Goal: Transaction & Acquisition: Book appointment/travel/reservation

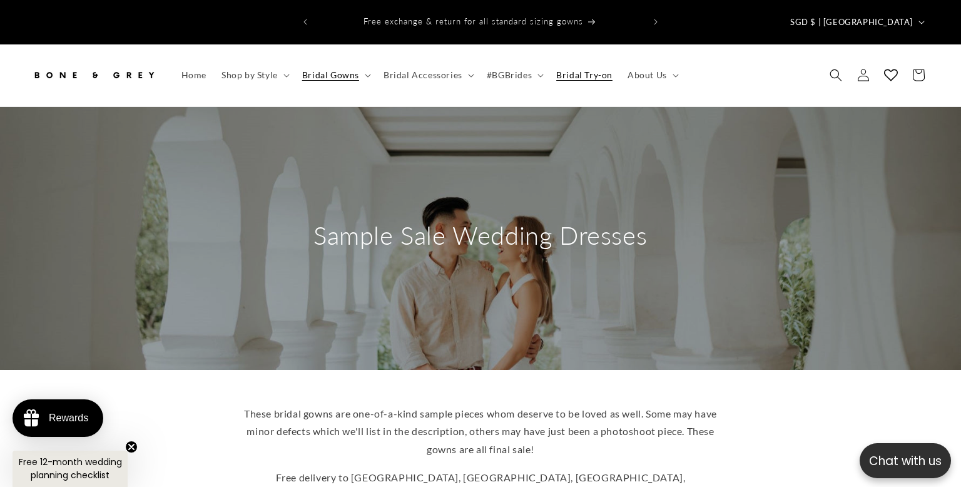
click at [599, 69] on span "Bridal Try-on" at bounding box center [584, 74] width 56 height 11
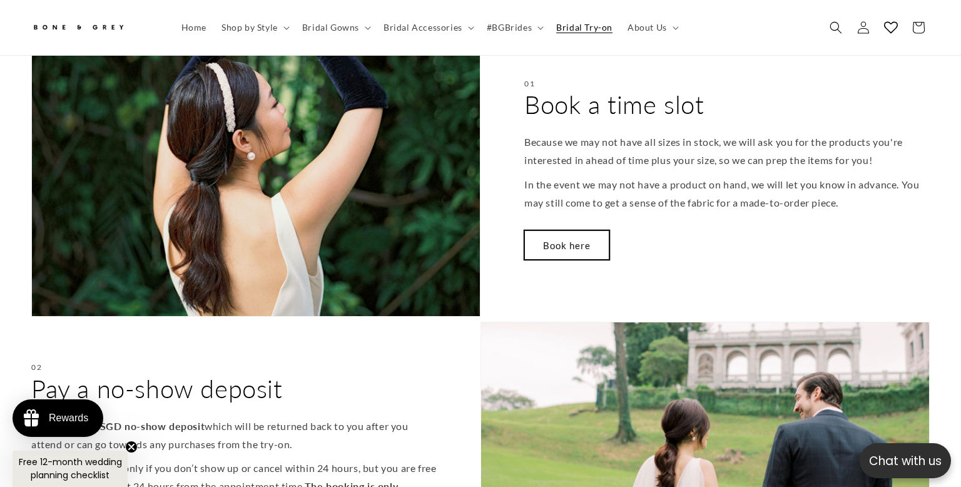
scroll to position [527, 0]
click at [568, 231] on link "Book here" at bounding box center [566, 245] width 85 height 29
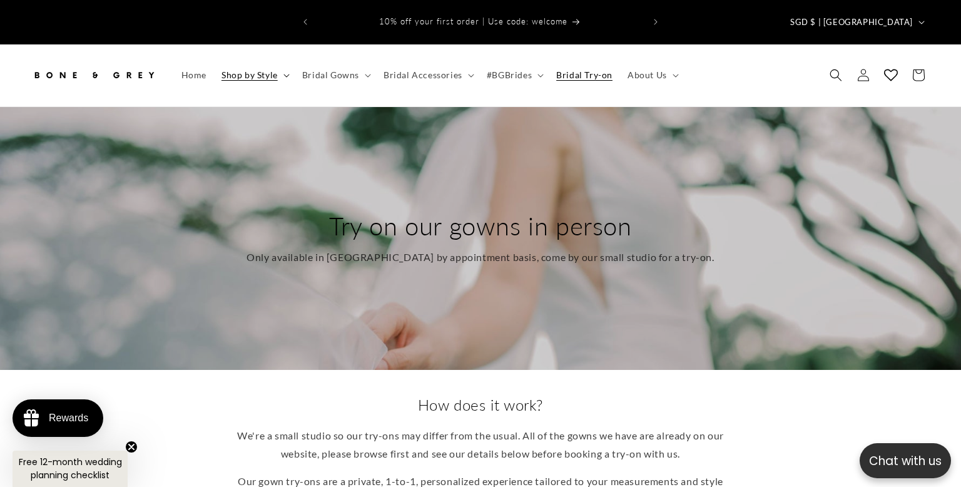
click at [249, 62] on summary "Shop by Style" at bounding box center [254, 75] width 81 height 26
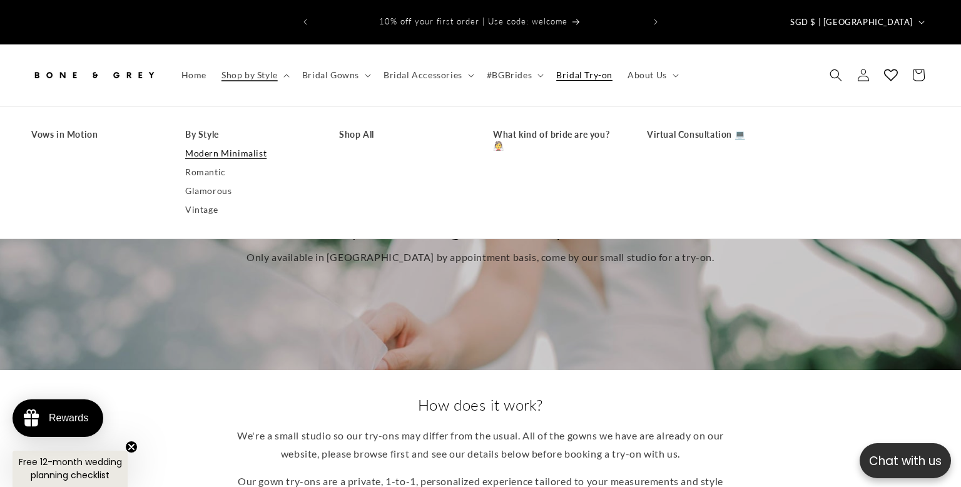
click at [234, 144] on link "Modern Minimalist" at bounding box center [249, 153] width 129 height 19
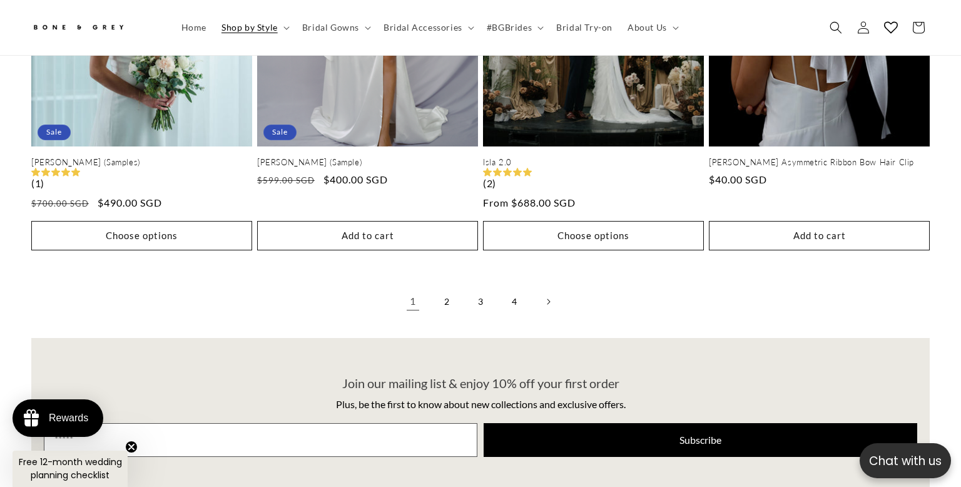
scroll to position [2819, 0]
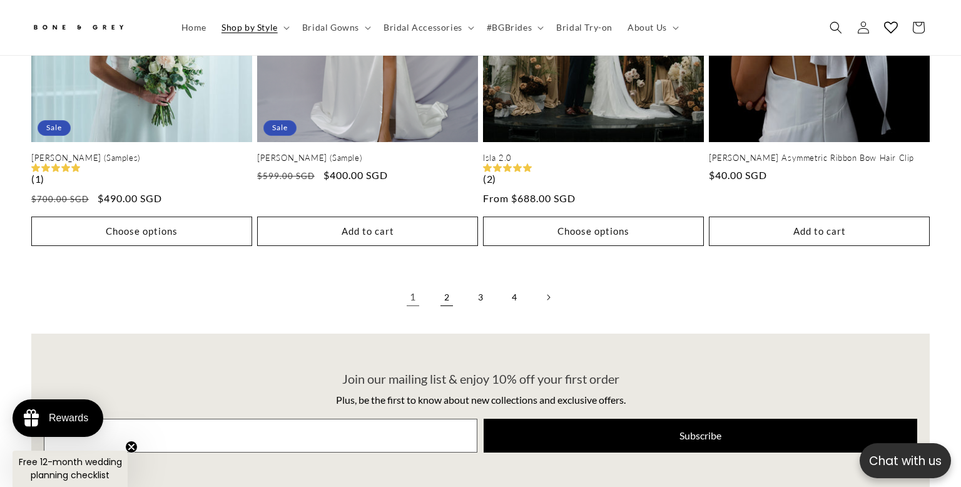
click at [442, 283] on link "2" at bounding box center [447, 297] width 28 height 28
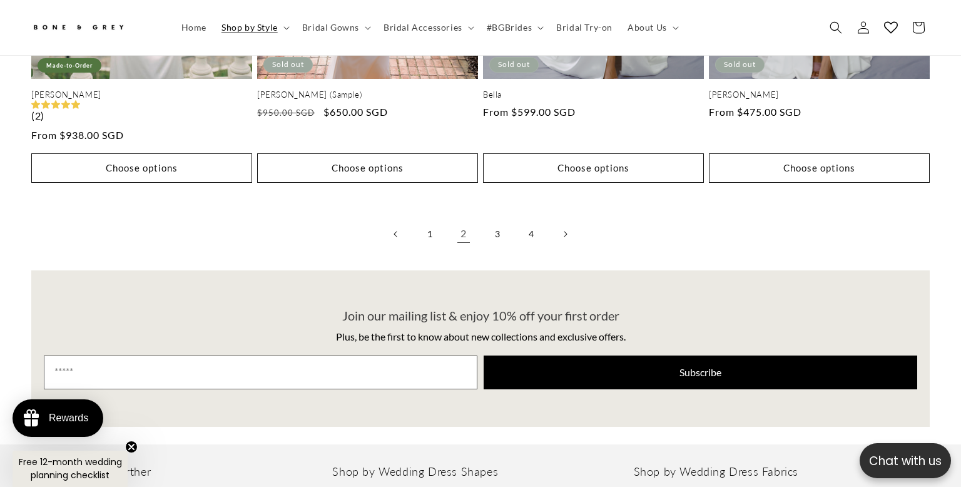
scroll to position [2887, 0]
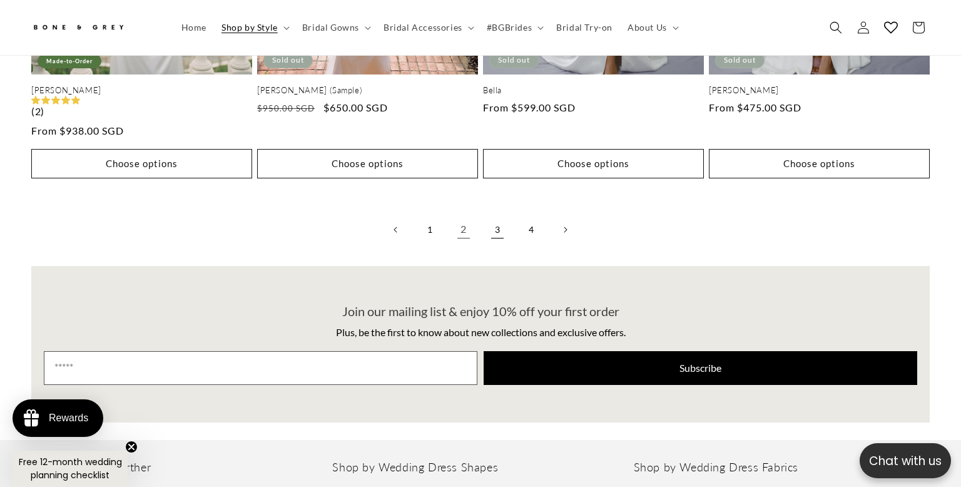
click at [498, 216] on link "3" at bounding box center [497, 230] width 28 height 28
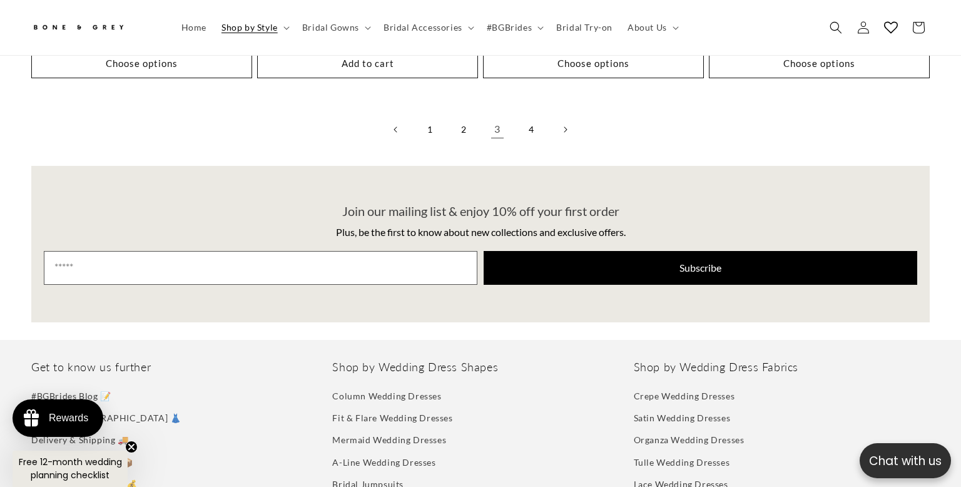
scroll to position [3013, 0]
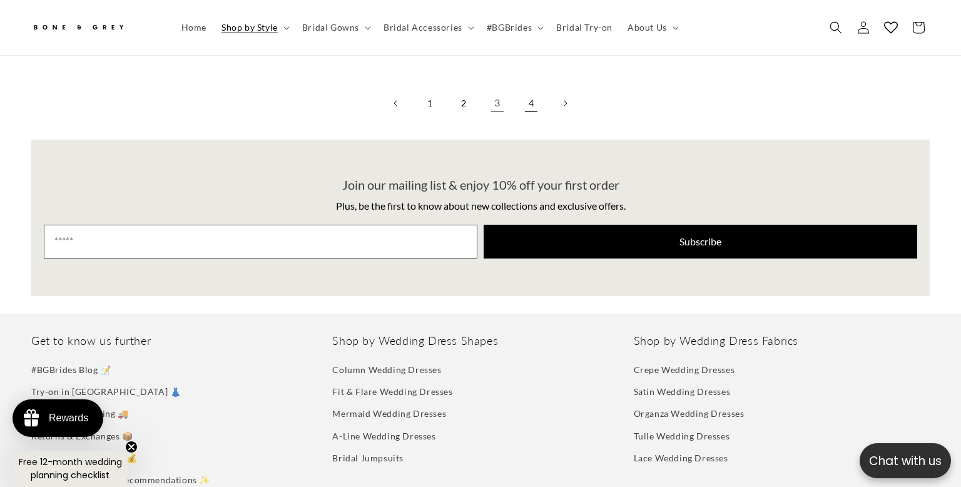
click at [529, 89] on link "4" at bounding box center [531, 103] width 28 height 28
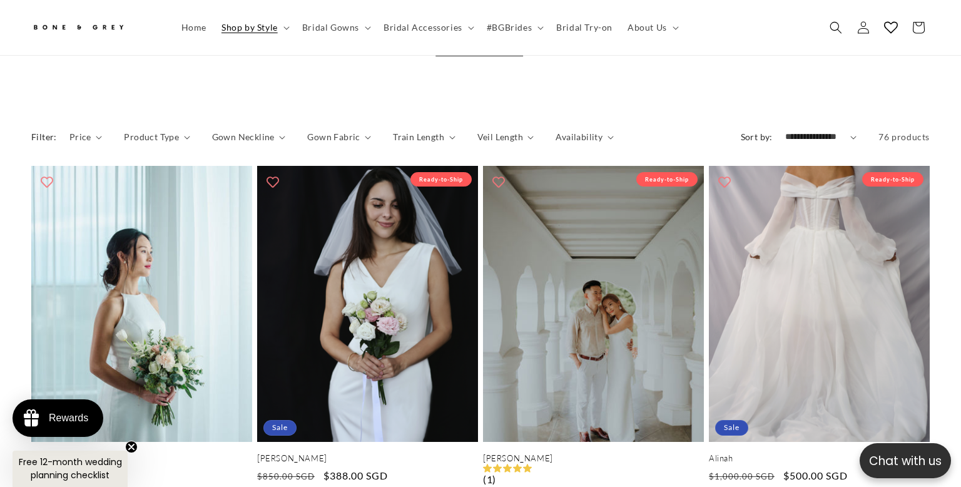
scroll to position [0, 328]
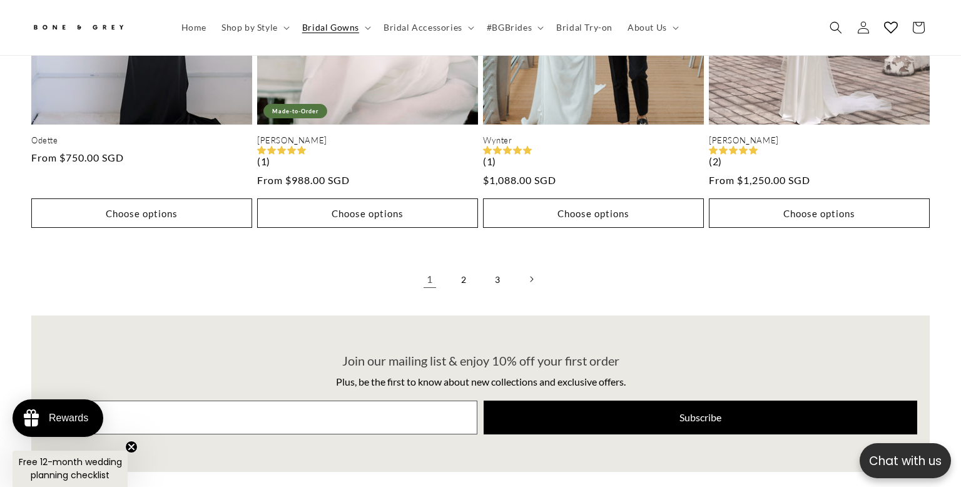
scroll to position [3315, 0]
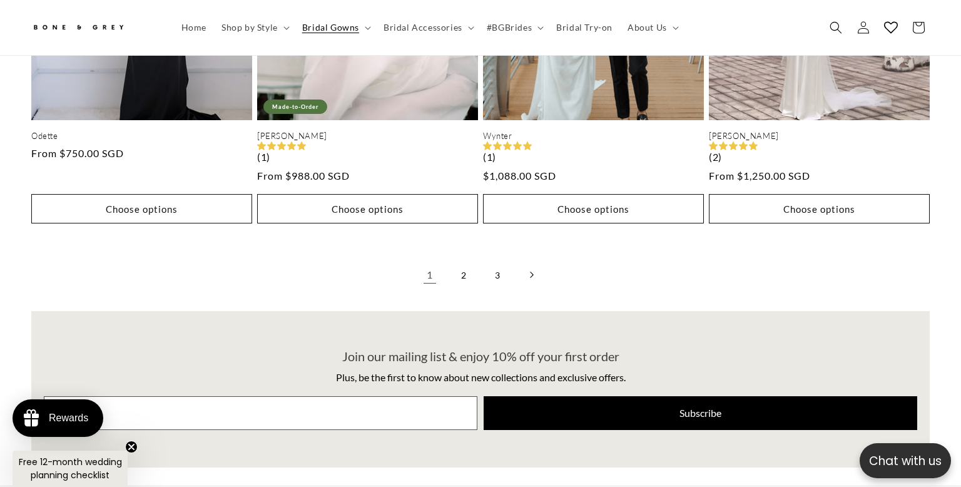
click at [532, 271] on icon "Next page" at bounding box center [532, 274] width 4 height 7
